Goal: Communication & Community: Answer question/provide support

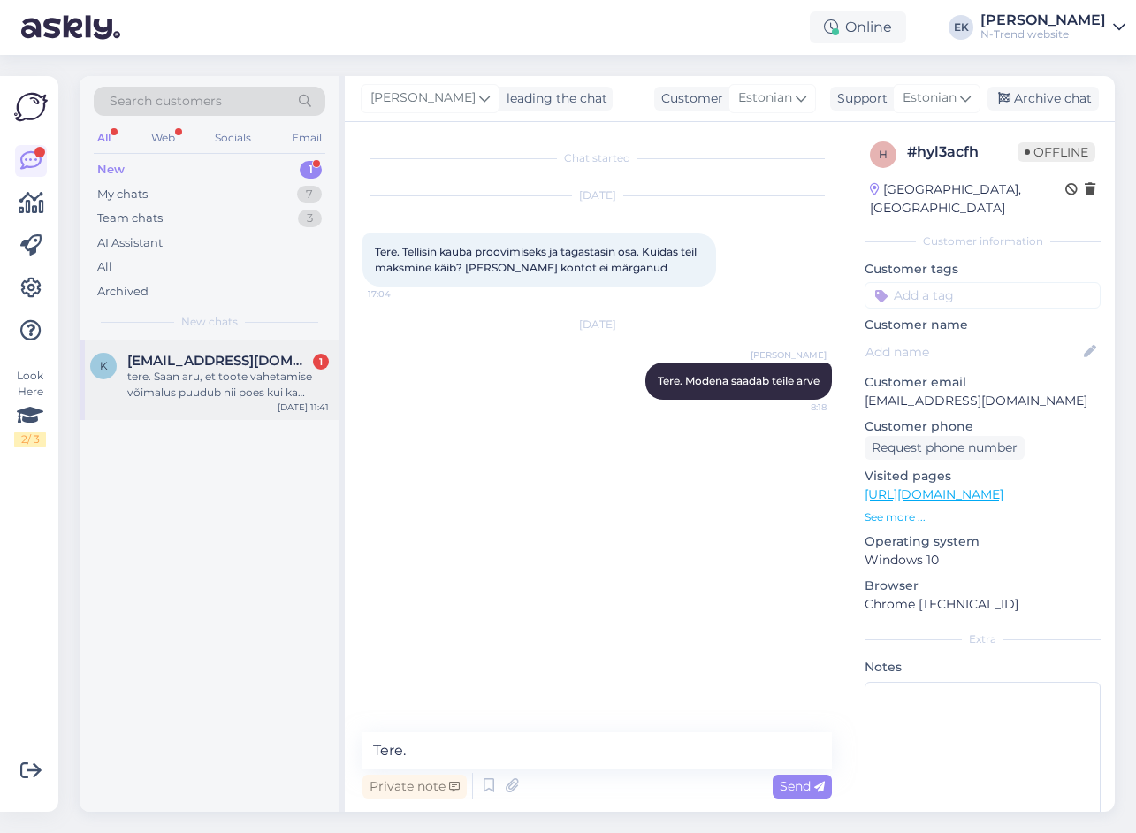
click at [208, 385] on div "tere. Saan aru, et toote vahetamise võimalus puudub nii poes kui ka postiga?" at bounding box center [228, 385] width 202 height 32
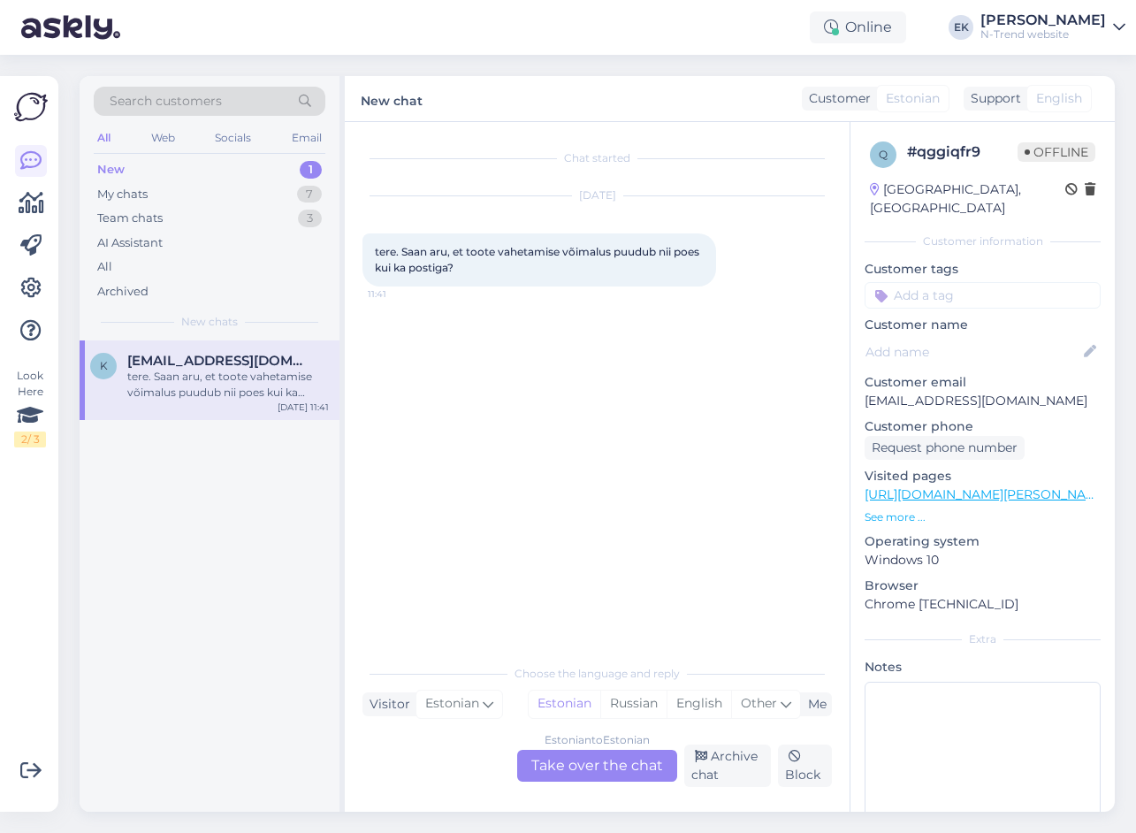
click at [597, 761] on div "Estonian to Estonian Take over the chat" at bounding box center [597, 766] width 160 height 32
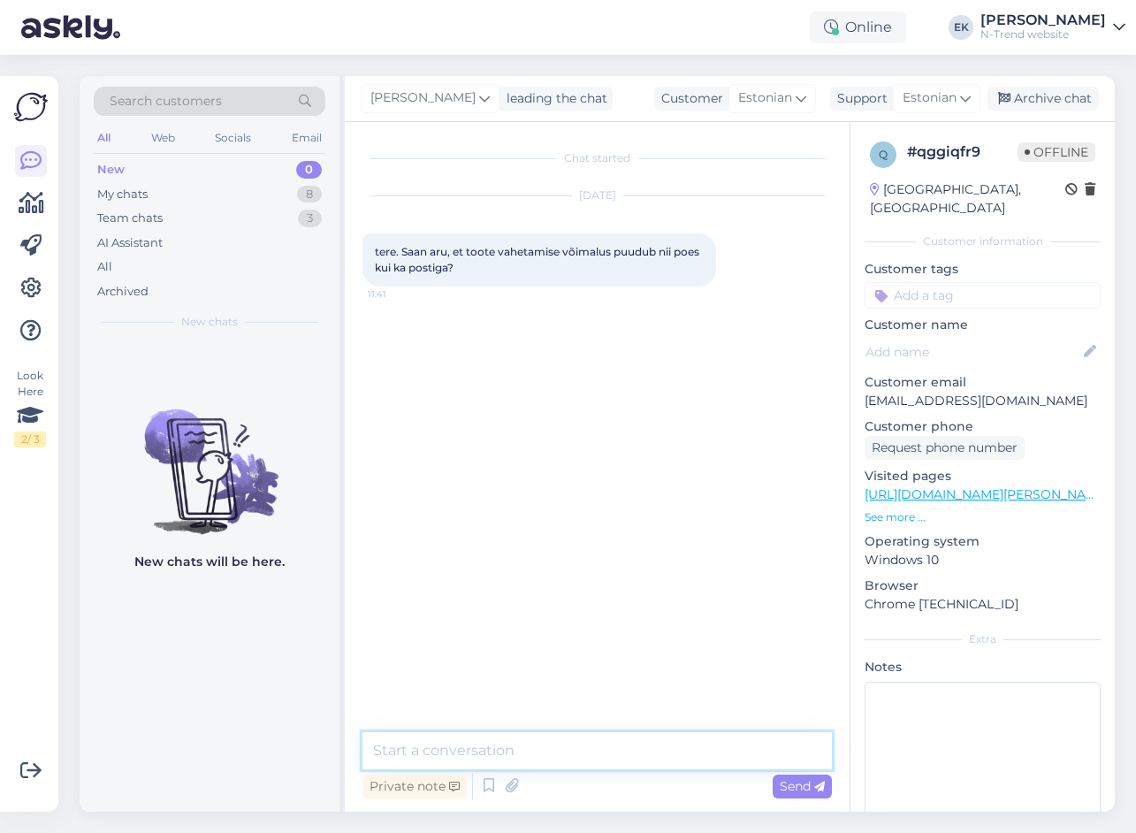
click at [590, 757] on textarea at bounding box center [597, 750] width 469 height 37
type textarea "Tere. Kui te ostsite poest kohapealt, siis saate poes vahetada."
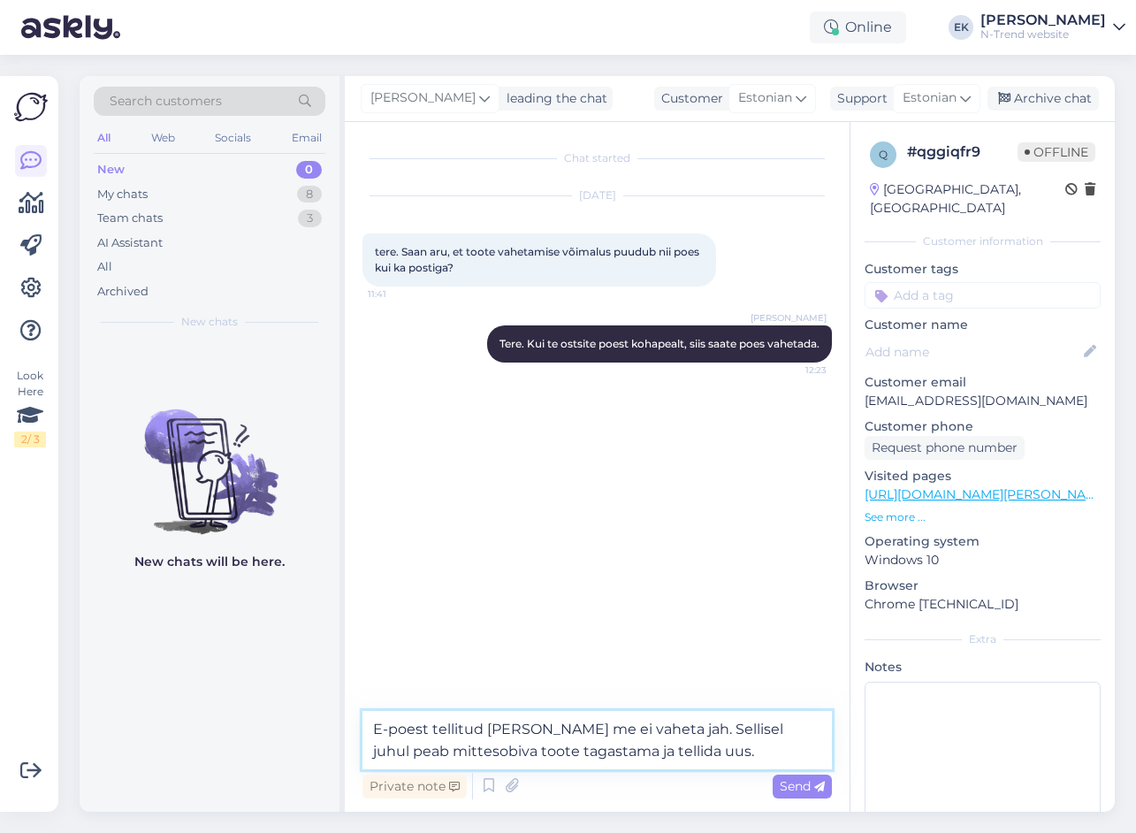
click at [630, 751] on textarea "E-poest tellitud [PERSON_NAME] me ei vaheta jah. Sellisel juhul peab mittesobiv…" at bounding box center [597, 740] width 469 height 58
type textarea "E-poest tellitud [PERSON_NAME] me ei vaheta jah. Sellisel juhul peab mittesobiv…"
click at [782, 782] on span "Send" at bounding box center [802, 786] width 45 height 16
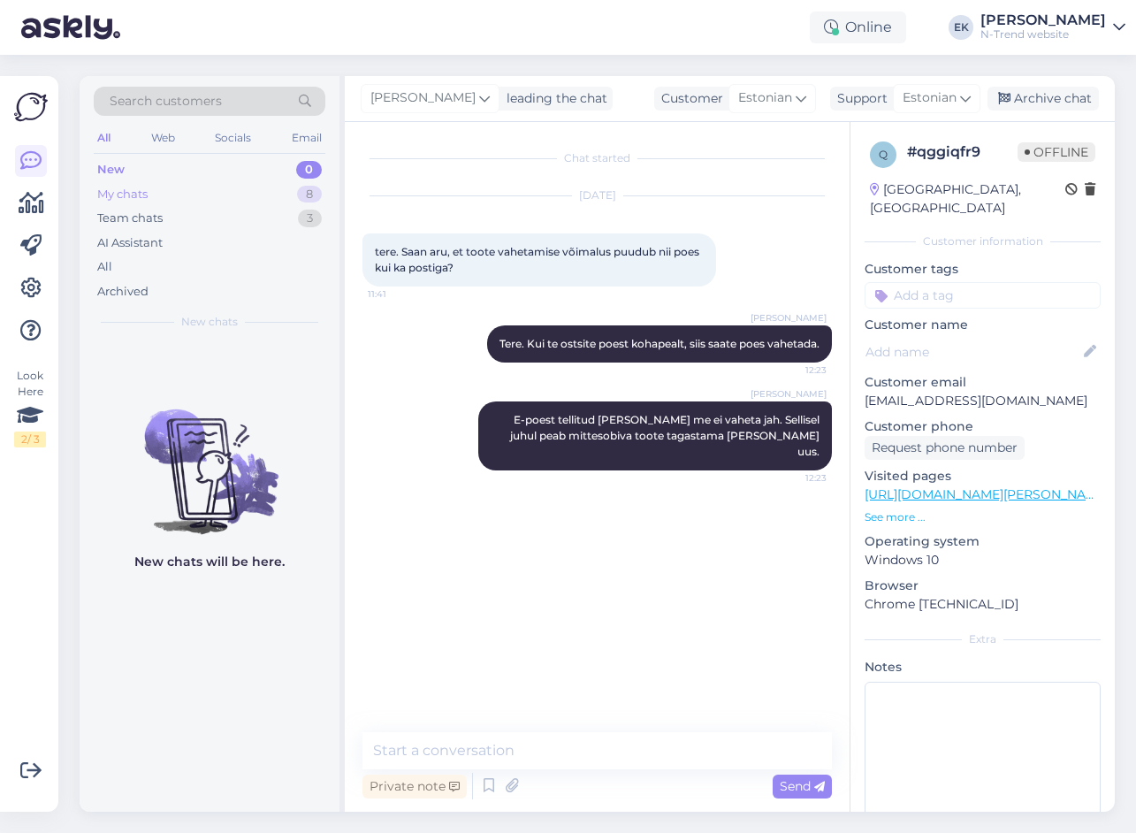
click at [125, 197] on div "My chats" at bounding box center [122, 195] width 50 height 18
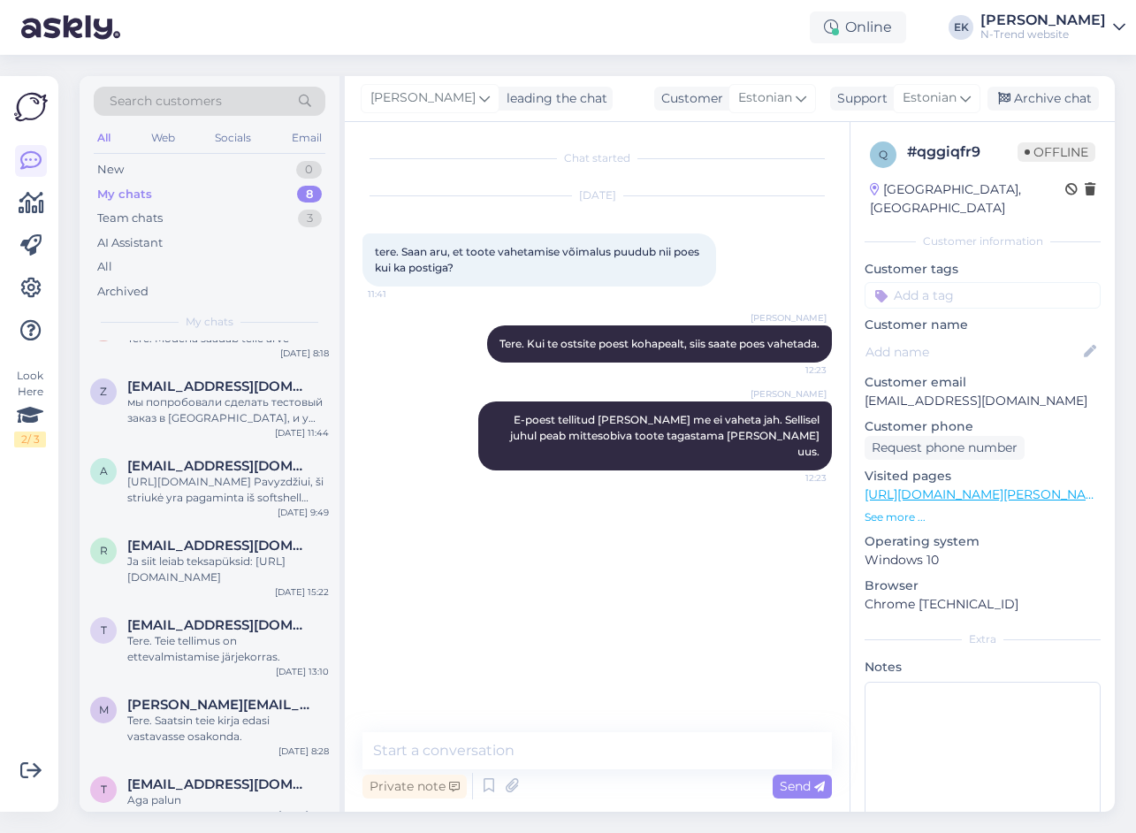
scroll to position [134, 0]
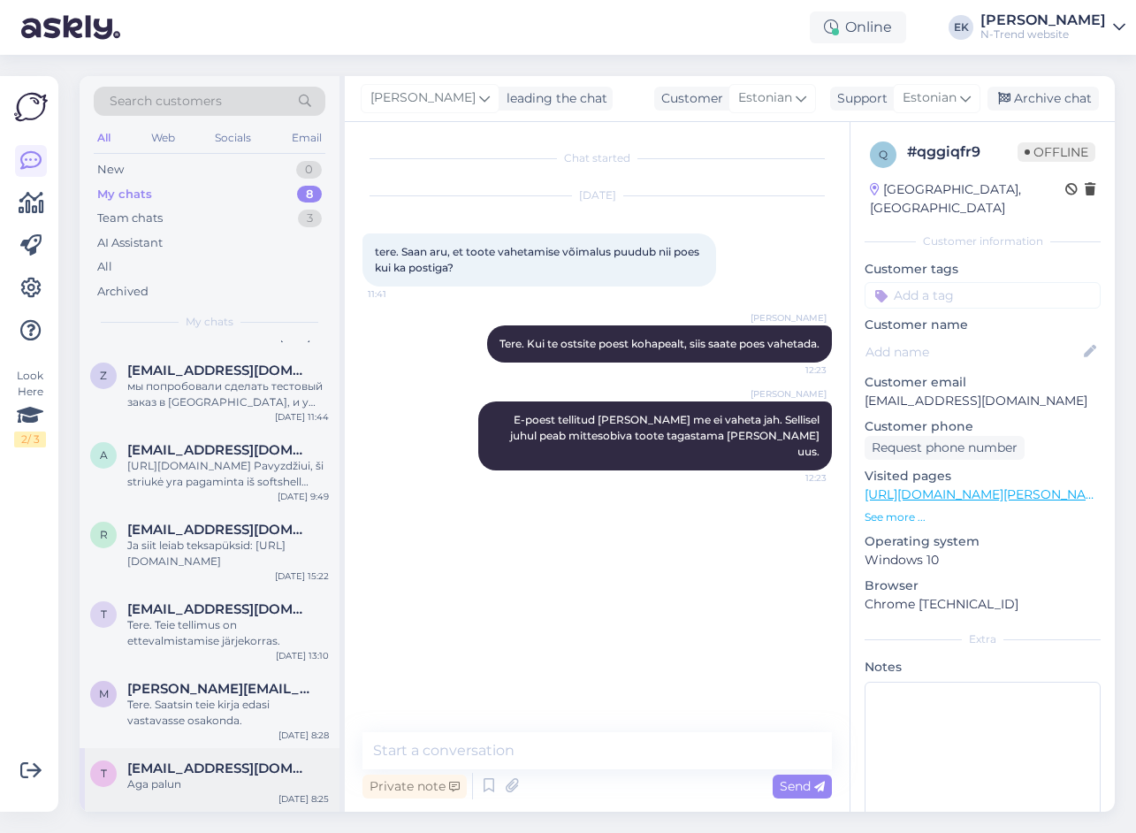
click at [183, 797] on div "t [EMAIL_ADDRESS][DOMAIN_NAME] Aga palun [DATE] 8:25" at bounding box center [210, 780] width 260 height 64
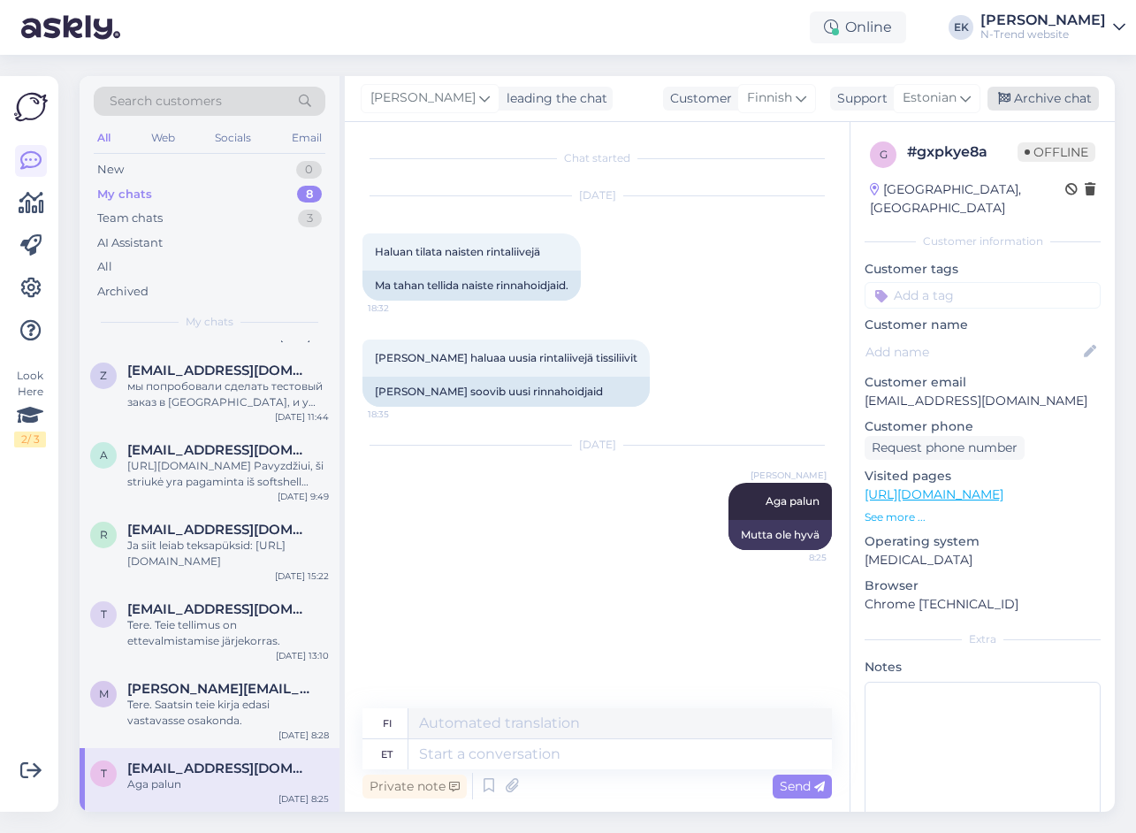
click at [1034, 94] on div "Archive chat" at bounding box center [1043, 99] width 111 height 24
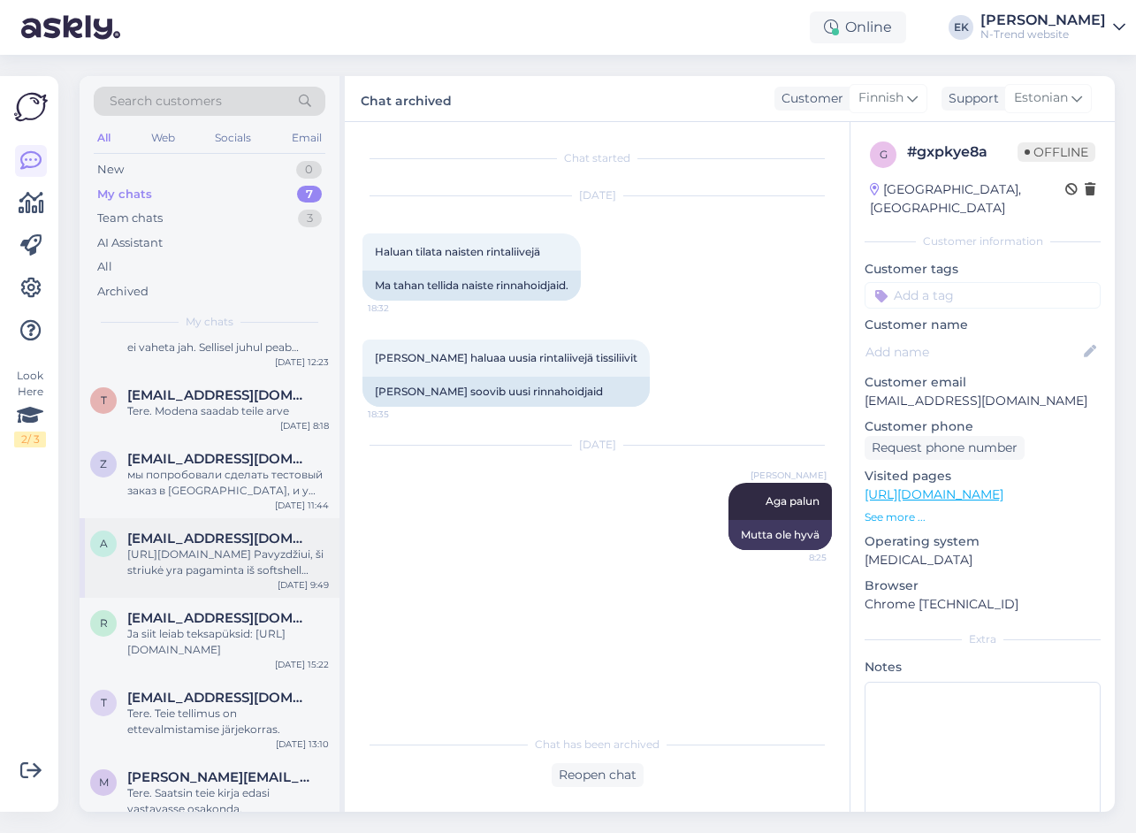
scroll to position [70, 0]
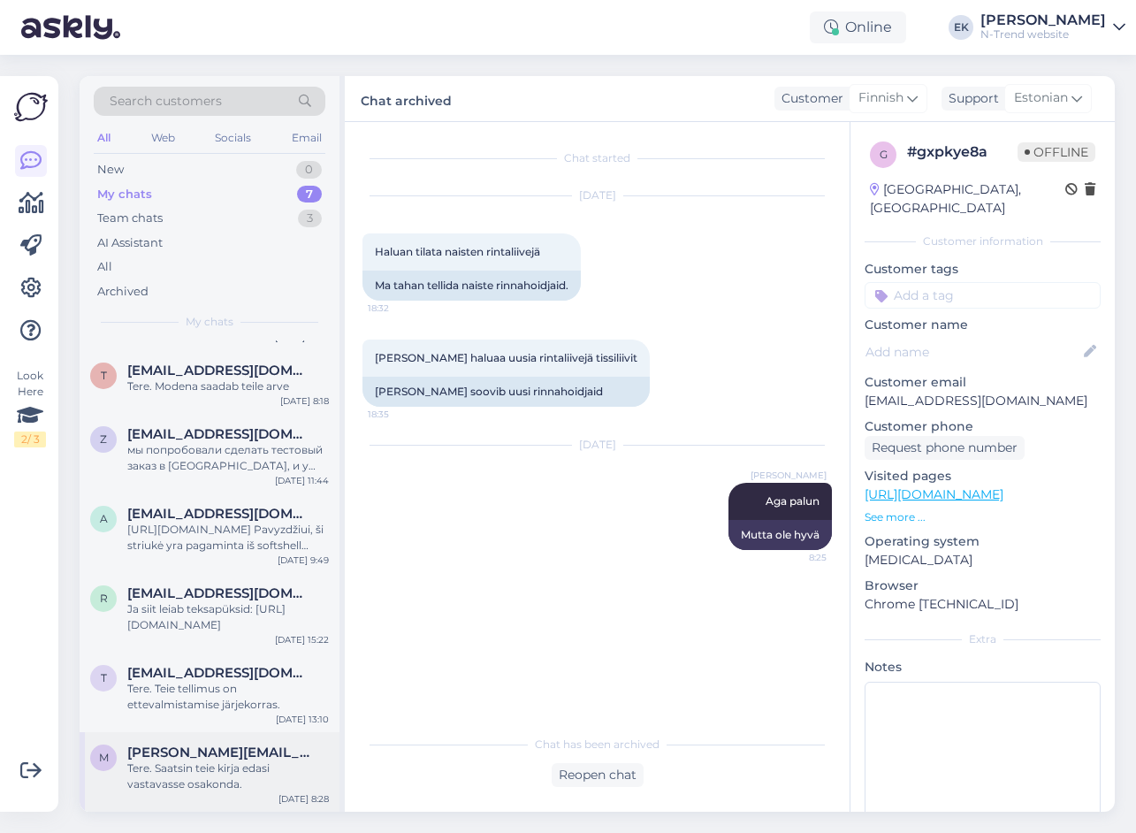
click at [252, 767] on div "Tere. Saatsin teie kirja edasi vastavasse osakonda." at bounding box center [228, 776] width 202 height 32
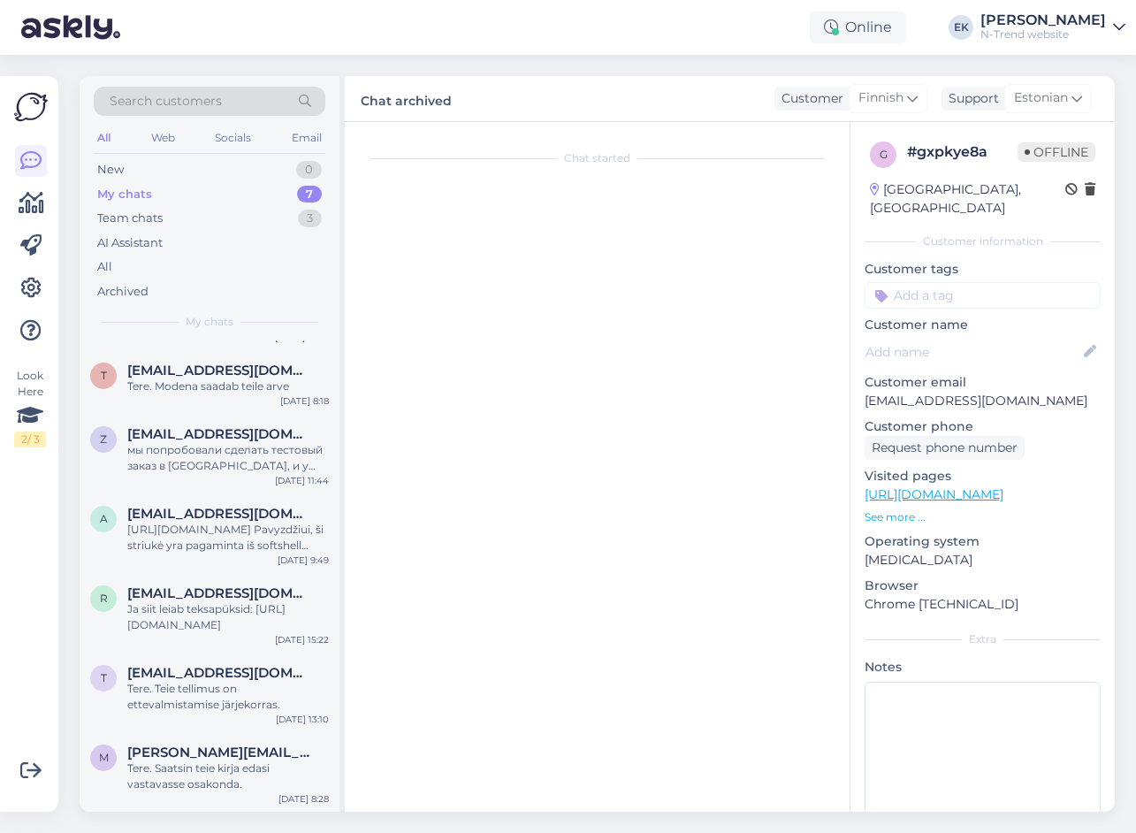
scroll to position [262, 0]
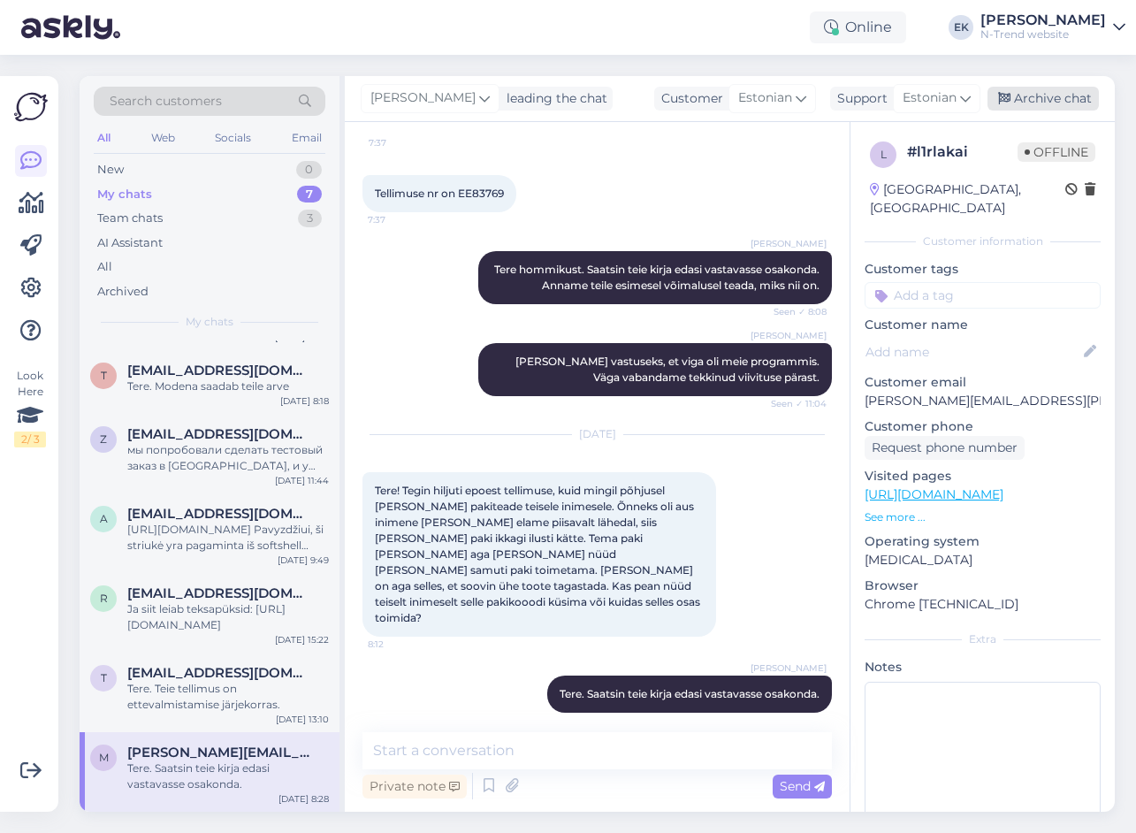
click at [1040, 95] on div "Archive chat" at bounding box center [1043, 99] width 111 height 24
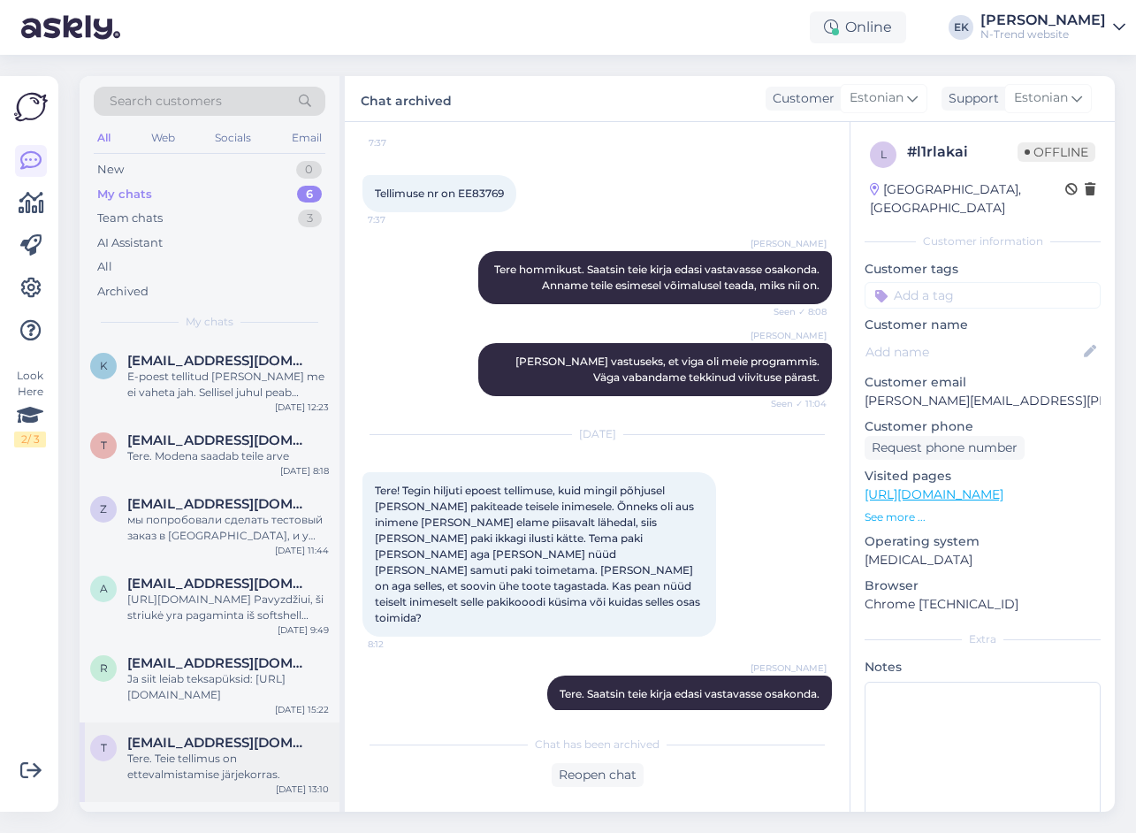
click at [222, 772] on div "Tere. Teie tellimus on ettevalmistamise järjekorras." at bounding box center [228, 767] width 202 height 32
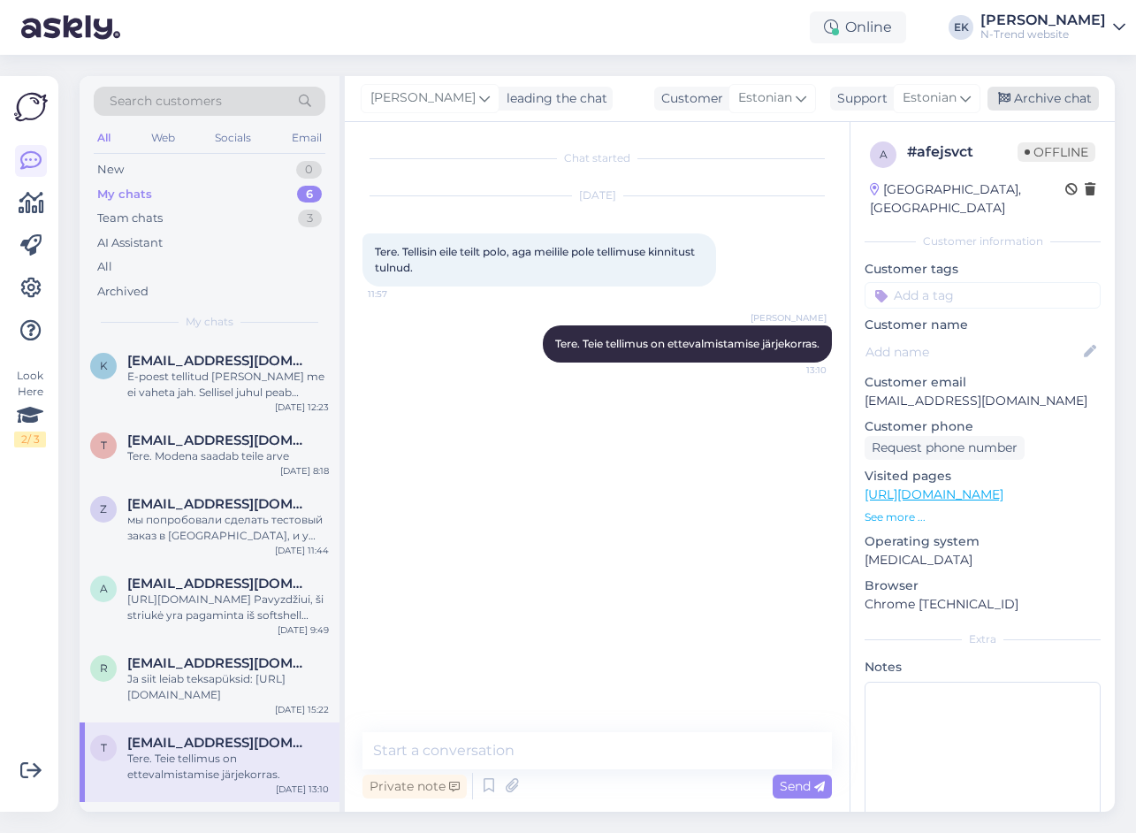
click at [1027, 95] on div "Archive chat" at bounding box center [1043, 99] width 111 height 24
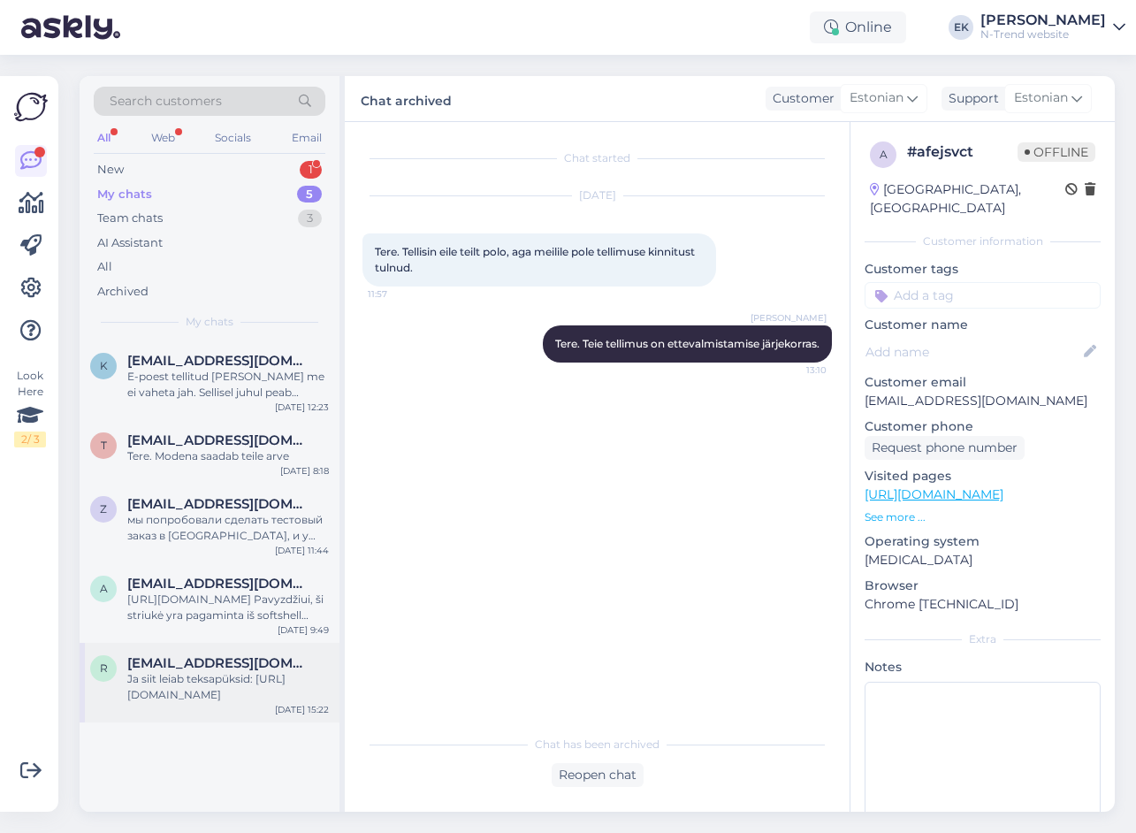
click at [210, 676] on div "Ja siit leiab teksapüksid: [URL][DOMAIN_NAME]" at bounding box center [228, 687] width 202 height 32
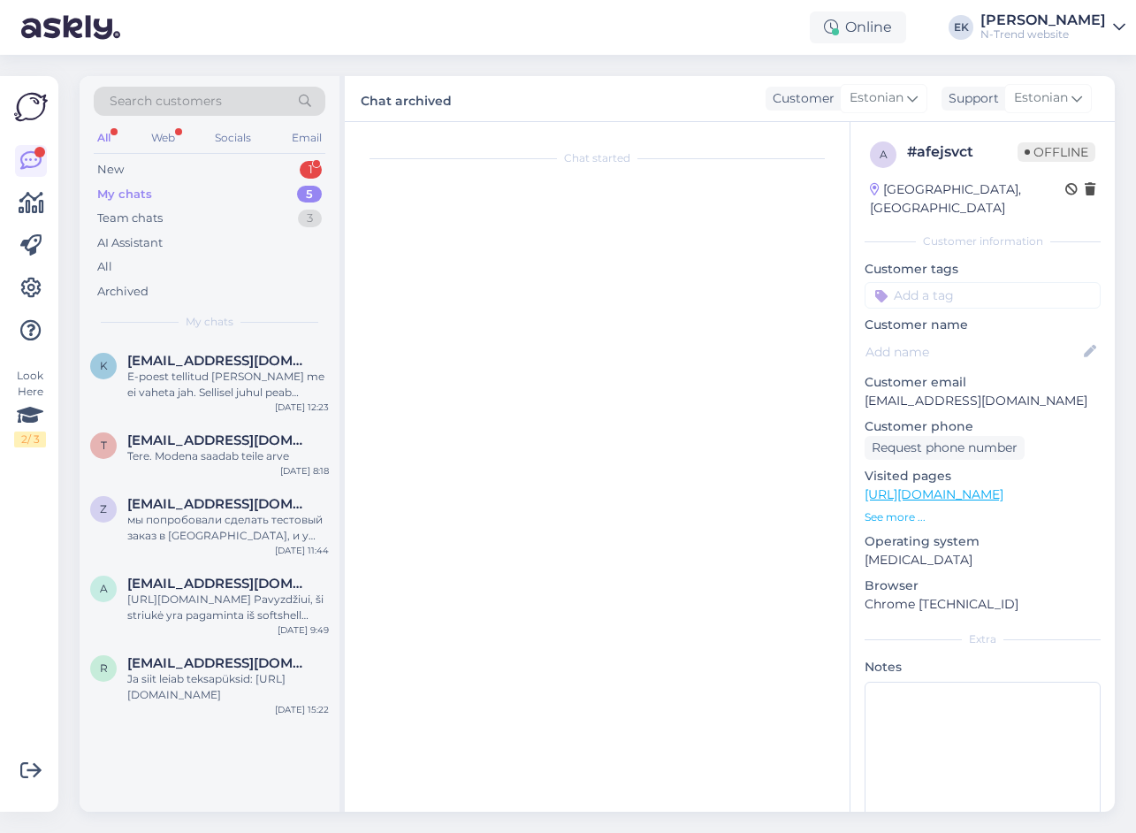
scroll to position [1093, 0]
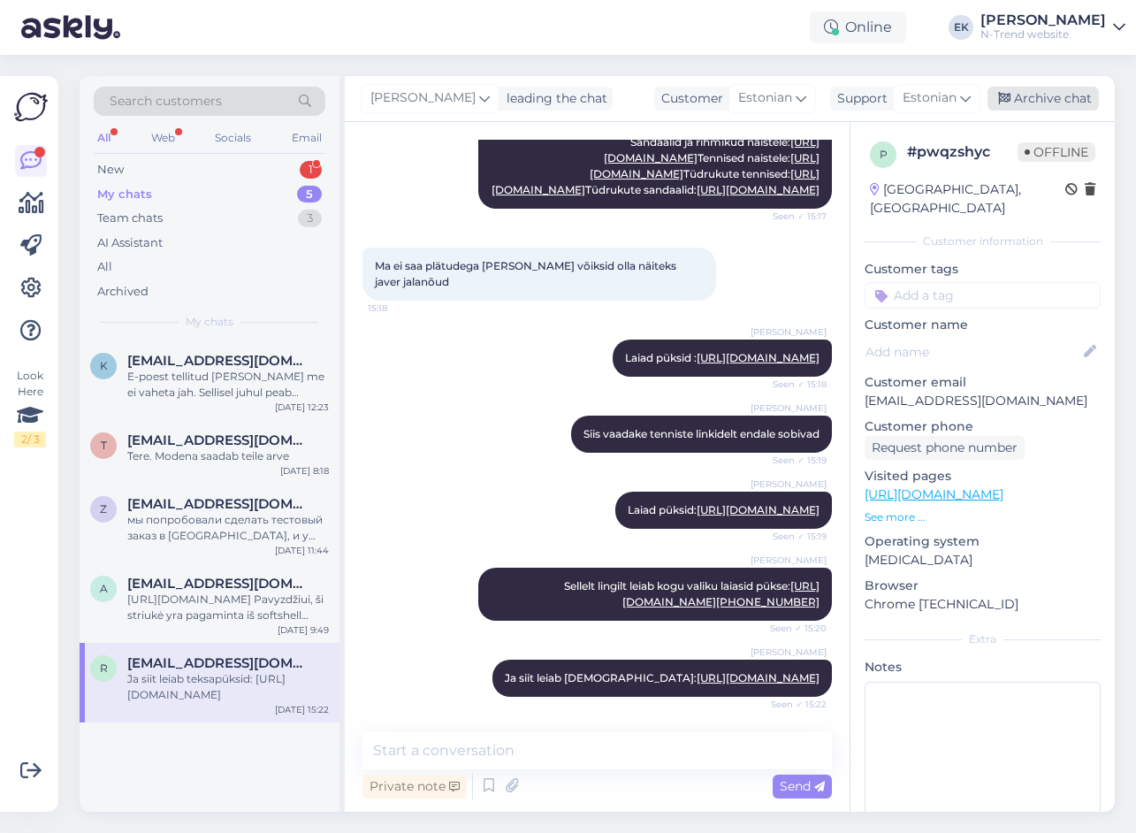
click at [1042, 95] on div "Archive chat" at bounding box center [1043, 99] width 111 height 24
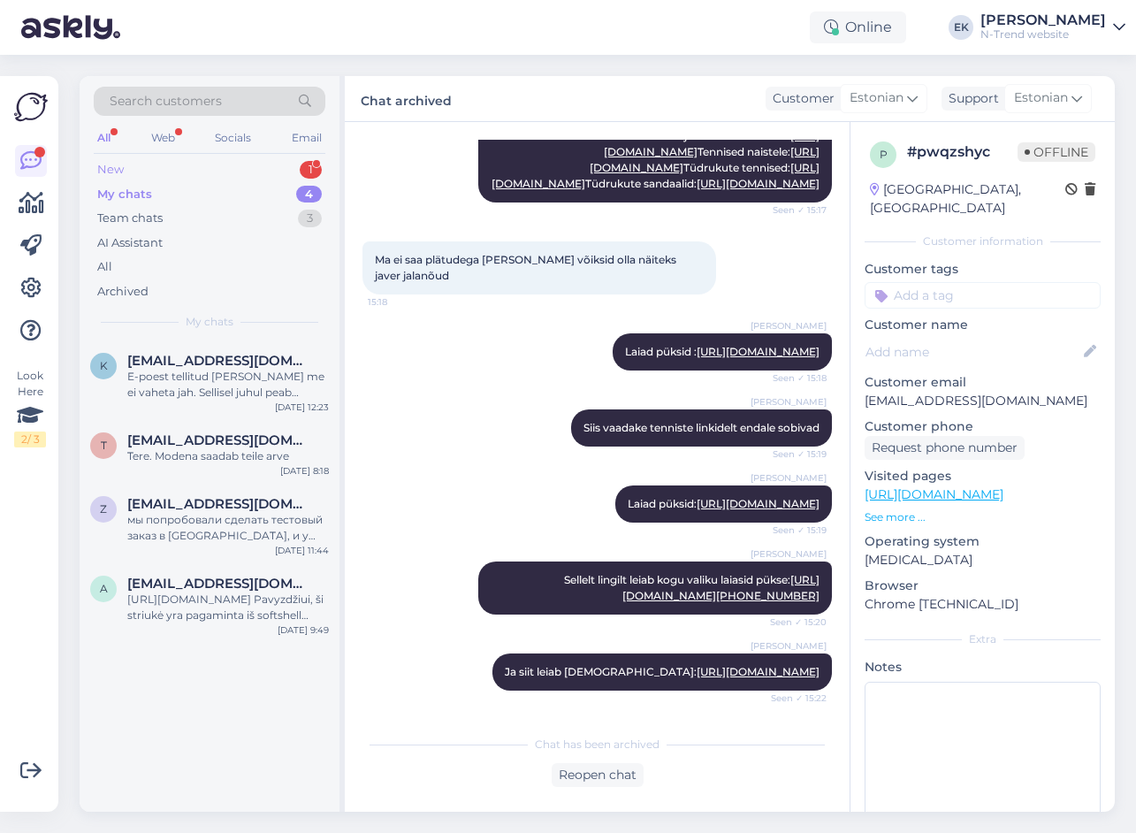
click at [156, 165] on div "New 1" at bounding box center [210, 169] width 232 height 25
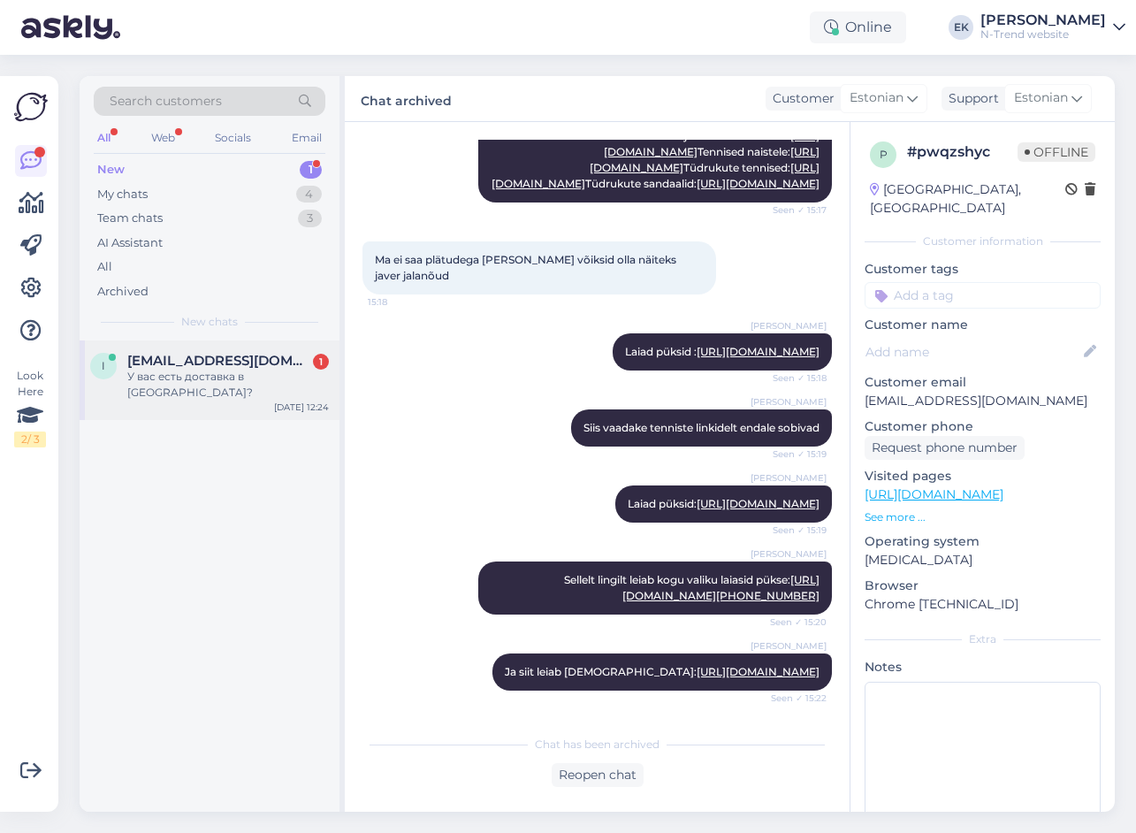
click at [227, 353] on span "[EMAIL_ADDRESS][DOMAIN_NAME]" at bounding box center [219, 361] width 184 height 16
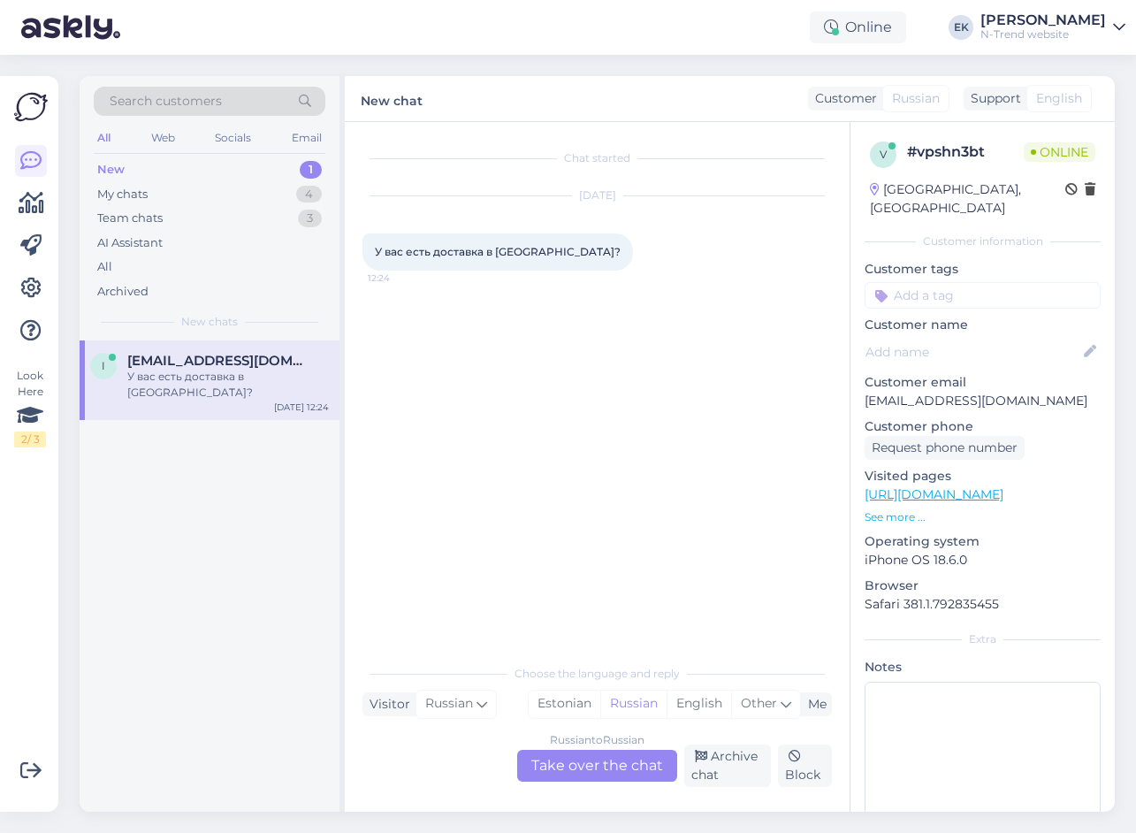
scroll to position [0, 0]
click at [620, 765] on div "Russian to Russian Take over the chat" at bounding box center [597, 766] width 160 height 32
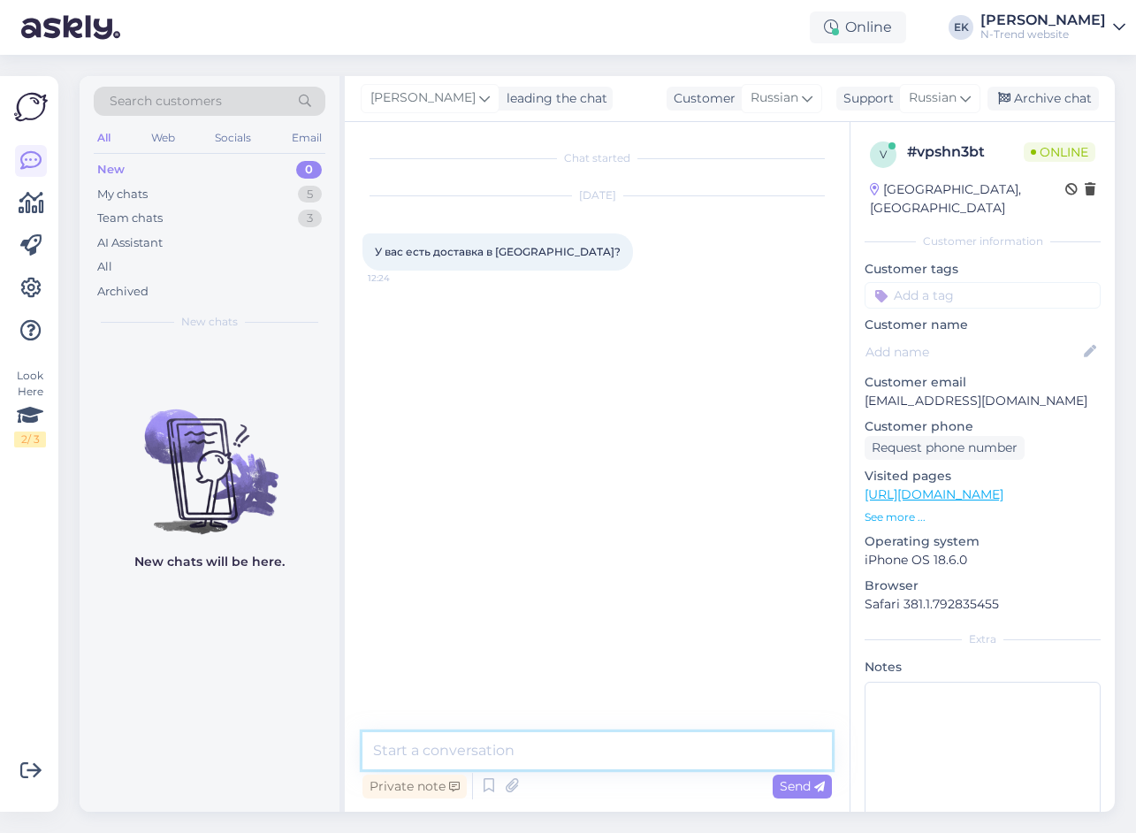
click at [533, 746] on textarea at bounding box center [597, 750] width 469 height 37
paste textarea "[URL][DOMAIN_NAME]"
type textarea "Da. [URL][DOMAIN_NAME]"
